Goal: Task Accomplishment & Management: Use online tool/utility

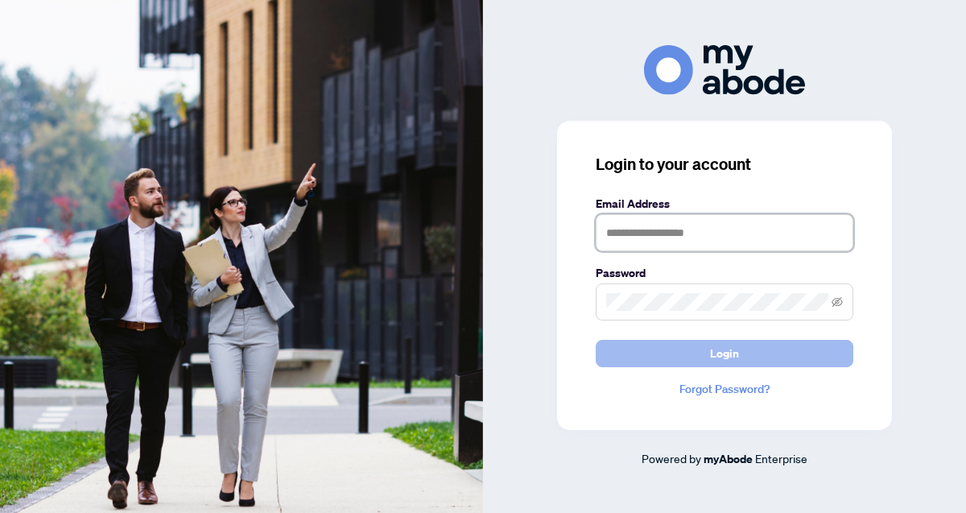
type input "**********"
click at [736, 355] on span "Login" at bounding box center [724, 353] width 29 height 26
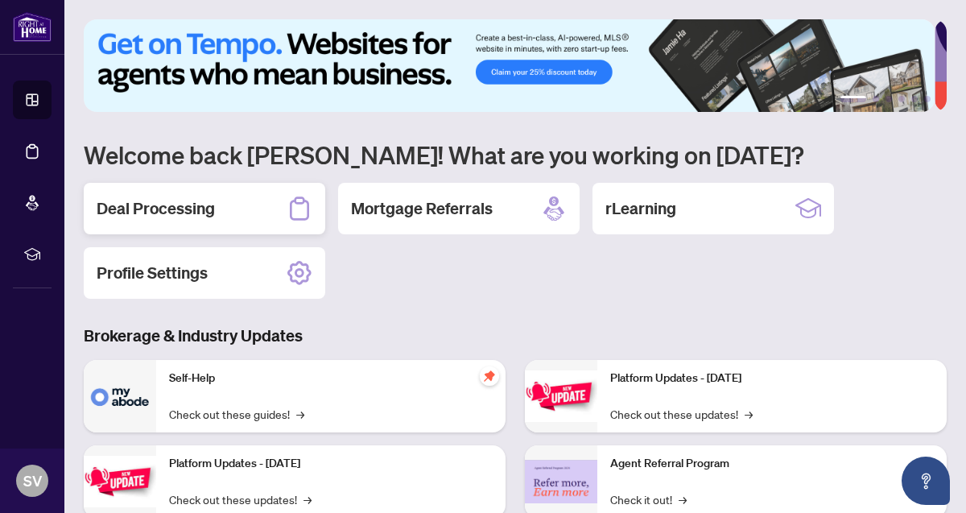
click at [178, 208] on h2 "Deal Processing" at bounding box center [156, 208] width 118 height 23
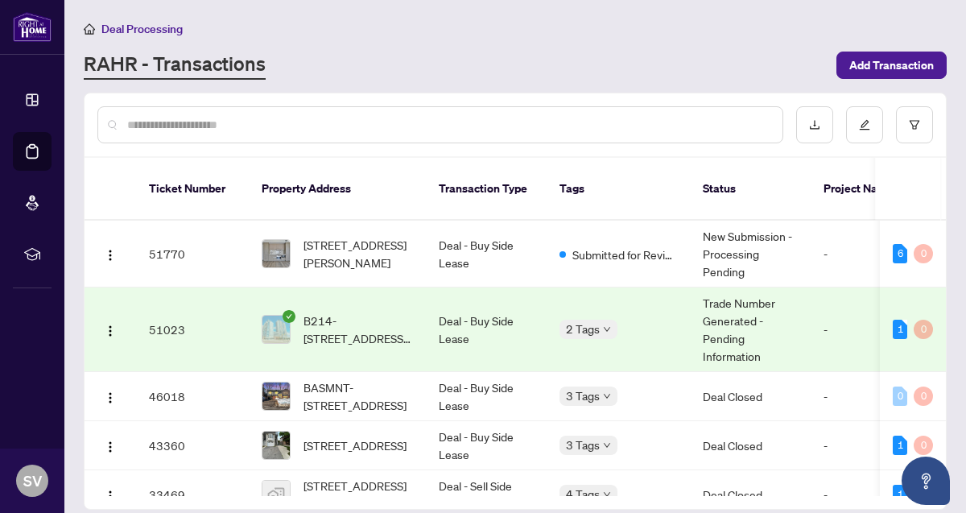
click at [305, 93] on div at bounding box center [514, 124] width 861 height 63
